Goal: Task Accomplishment & Management: Use online tool/utility

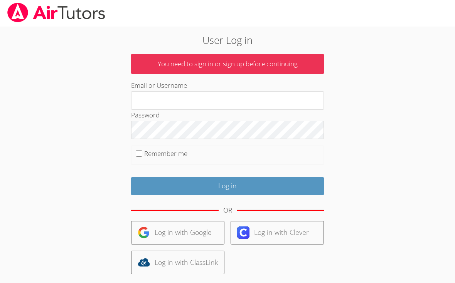
scroll to position [1, 0]
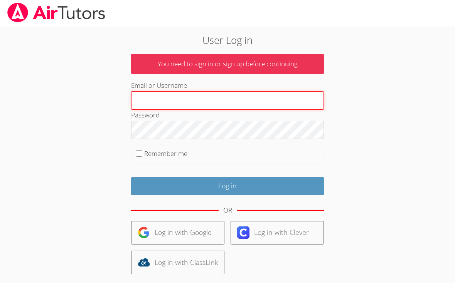
type input "[EMAIL_ADDRESS][DOMAIN_NAME]"
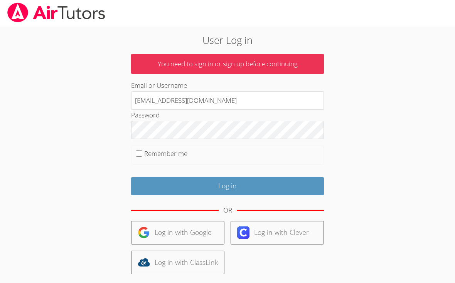
click at [227, 185] on input "Log in" at bounding box center [227, 187] width 193 height 18
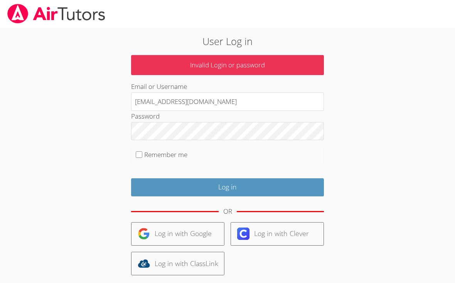
click at [162, 228] on link "Log in with Google" at bounding box center [177, 234] width 93 height 24
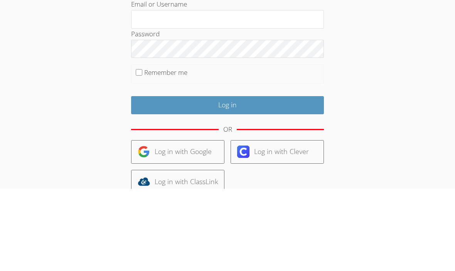
click at [162, 222] on link "Log in with Google" at bounding box center [177, 234] width 93 height 24
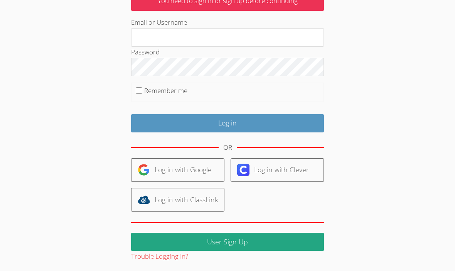
scroll to position [65, 0]
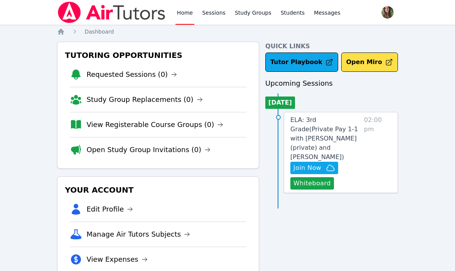
click at [305, 177] on button "Whiteboard" at bounding box center [312, 183] width 44 height 12
